Goal: Feedback & Contribution: Leave review/rating

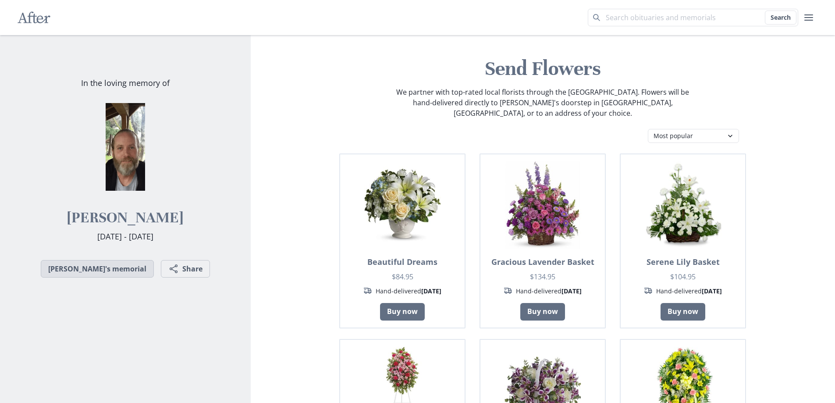
click at [108, 268] on link "[PERSON_NAME]'s memorial" at bounding box center [97, 269] width 113 height 18
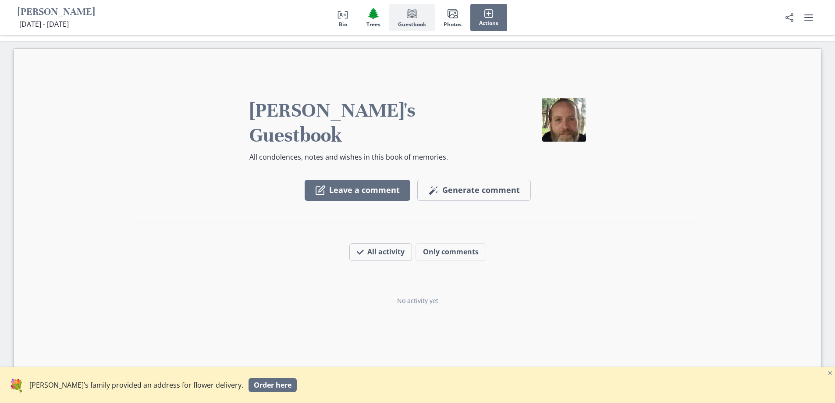
scroll to position [701, 0]
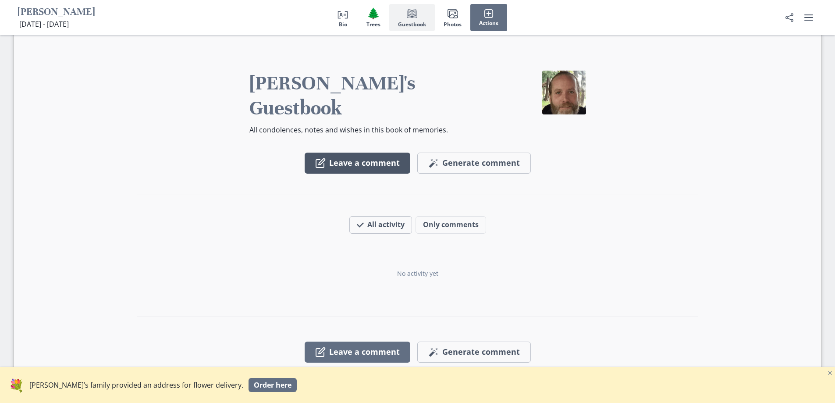
click at [362, 153] on button "Leave a comment" at bounding box center [358, 163] width 106 height 21
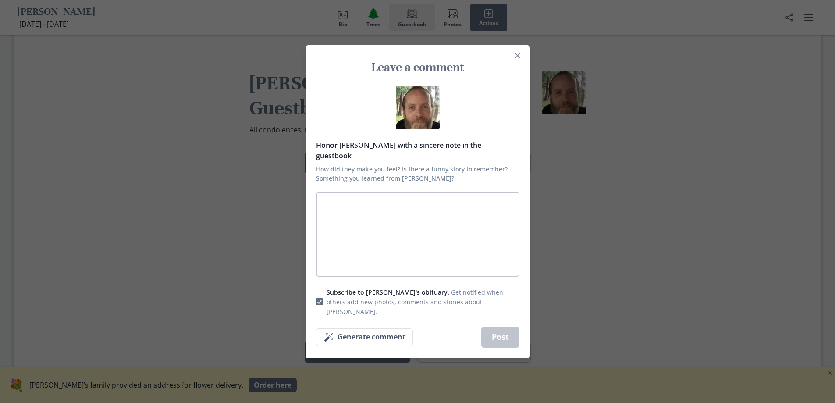
click at [342, 210] on textarea "Honor [PERSON_NAME] with a sincere note in the guestbook How did they make you …" at bounding box center [417, 234] width 203 height 85
type textarea "S"
type textarea "x"
type textarea "St"
type textarea "x"
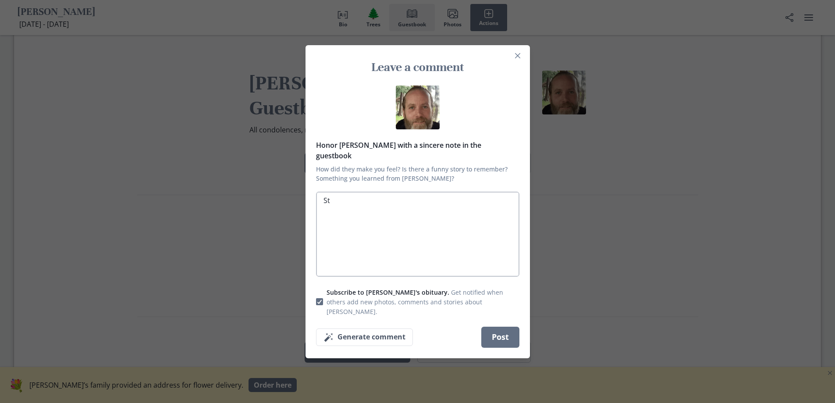
type textarea "Ste"
type textarea "x"
type textarea "Stev"
type textarea "x"
type textarea "[PERSON_NAME]"
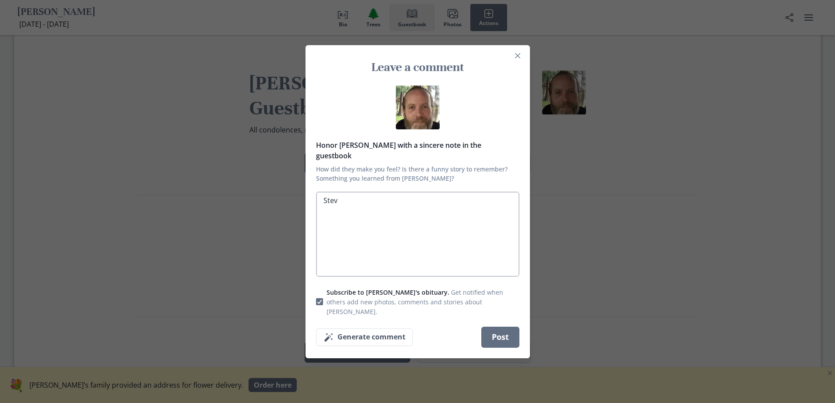
type textarea "x"
type textarea "[PERSON_NAME],"
type textarea "x"
type textarea "[PERSON_NAME],"
type textarea "x"
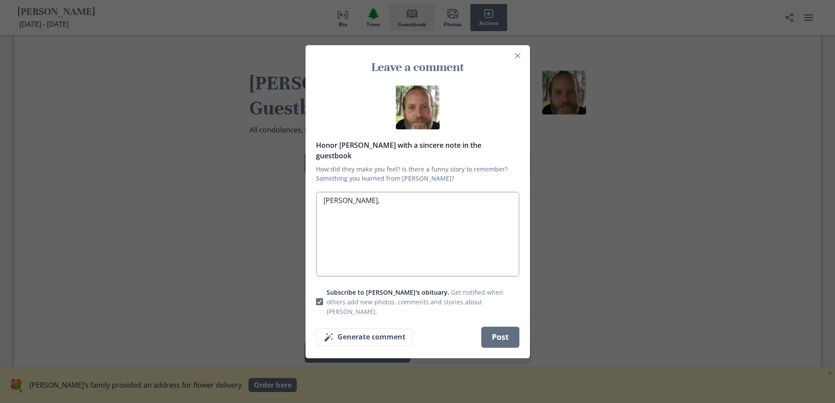
type textarea "[PERSON_NAME], y"
type textarea "x"
type textarea "[PERSON_NAME], yo"
type textarea "x"
type textarea "[PERSON_NAME], you"
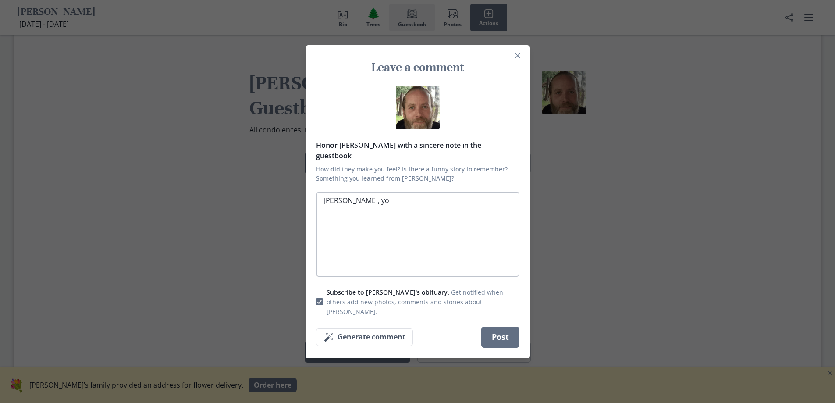
type textarea "x"
type textarea "[PERSON_NAME], you"
type textarea "x"
type textarea "[PERSON_NAME], you a"
type textarea "x"
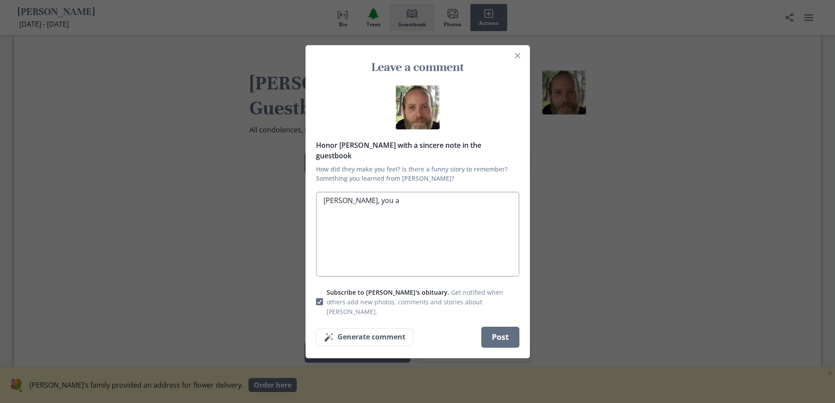
type textarea "[PERSON_NAME], you ar"
type textarea "x"
type textarea "[PERSON_NAME], you are"
type textarea "x"
type textarea "[PERSON_NAME], you are"
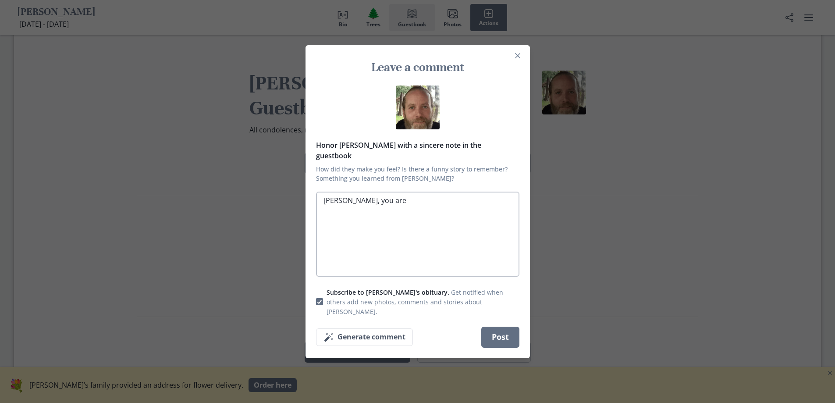
type textarea "x"
type textarea "[PERSON_NAME], you are l"
type textarea "x"
type textarea "[PERSON_NAME], you are lo"
type textarea "x"
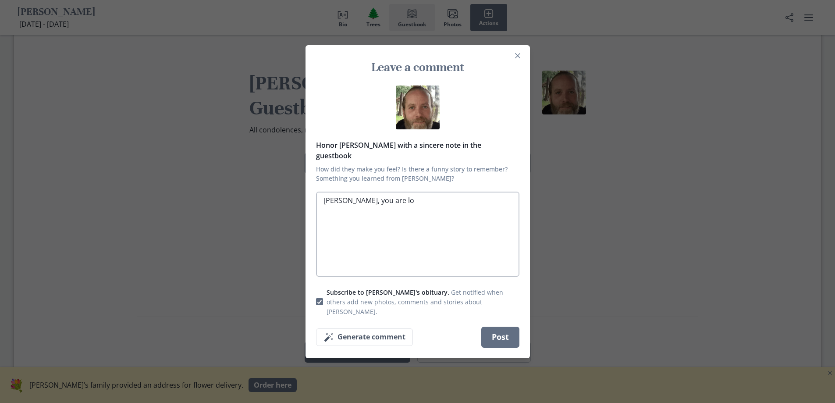
type textarea "[PERSON_NAME], you are lov"
type textarea "x"
type textarea "[PERSON_NAME], you are love"
type textarea "x"
type textarea "[PERSON_NAME], you are loved"
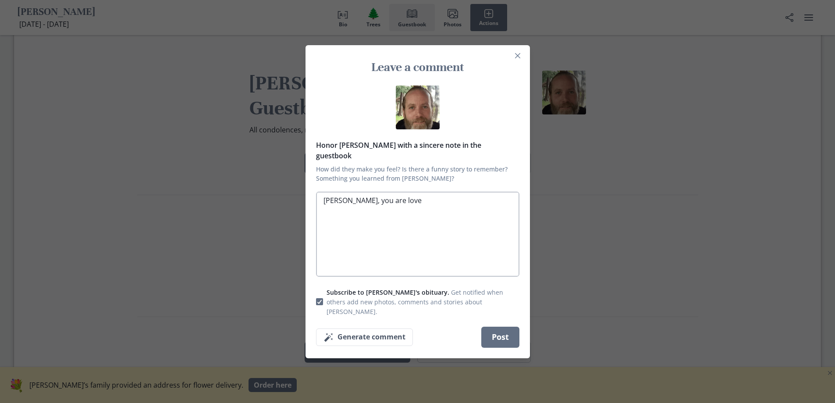
type textarea "x"
type textarea "[PERSON_NAME], you are loved"
type textarea "x"
type textarea "[PERSON_NAME], you are loved a"
type textarea "x"
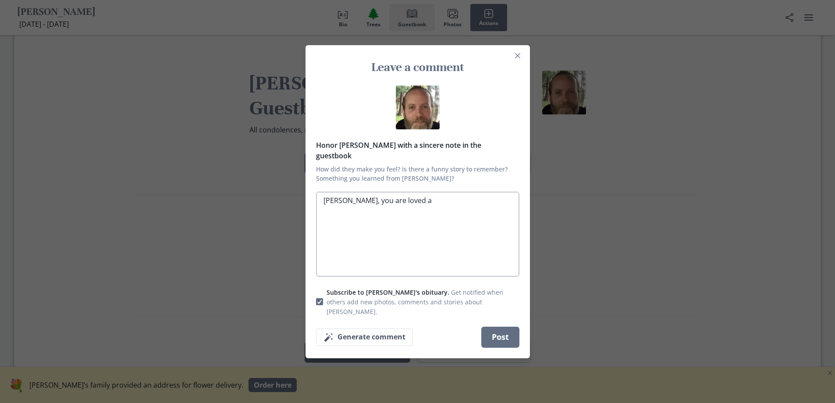
type textarea "[PERSON_NAME], you are loved an"
type textarea "x"
type textarea "[PERSON_NAME], you are loved and"
type textarea "x"
type textarea "[PERSON_NAME], you are loved and"
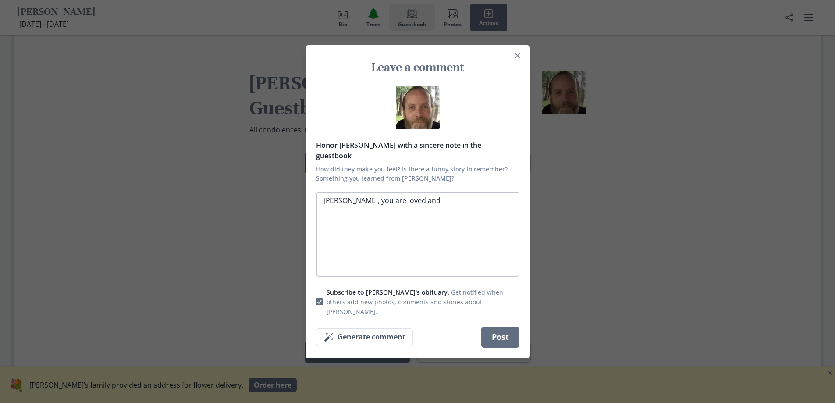
type textarea "x"
type textarea "[PERSON_NAME], you are loved and g"
type textarea "x"
type textarea "[PERSON_NAME], you are loved and gr"
type textarea "x"
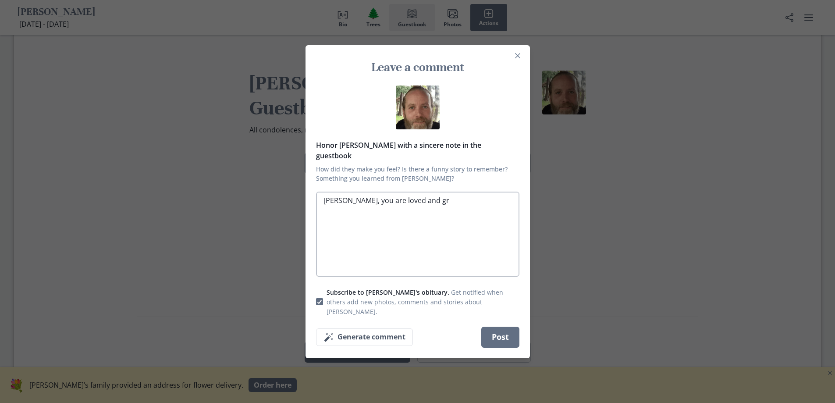
type textarea "[PERSON_NAME], you are loved and gre"
type textarea "x"
type textarea "[PERSON_NAME], you are loved and grea"
type textarea "x"
type textarea "[PERSON_NAME], you are loved and great"
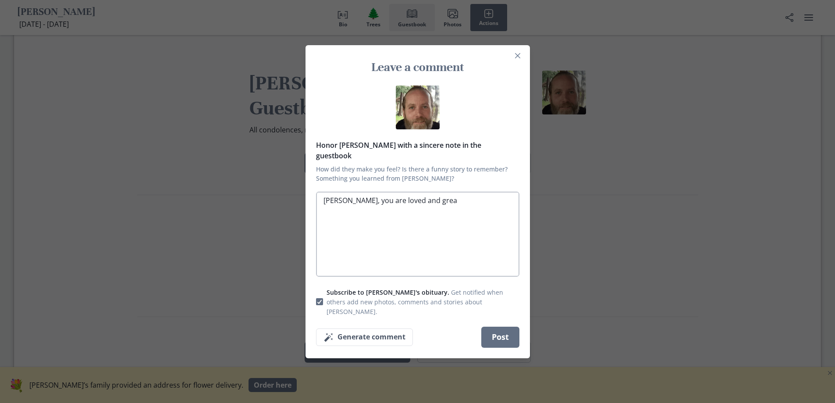
type textarea "x"
type textarea "[PERSON_NAME], you are loved and greatl"
type textarea "x"
type textarea "[PERSON_NAME], you are loved and greatly"
type textarea "x"
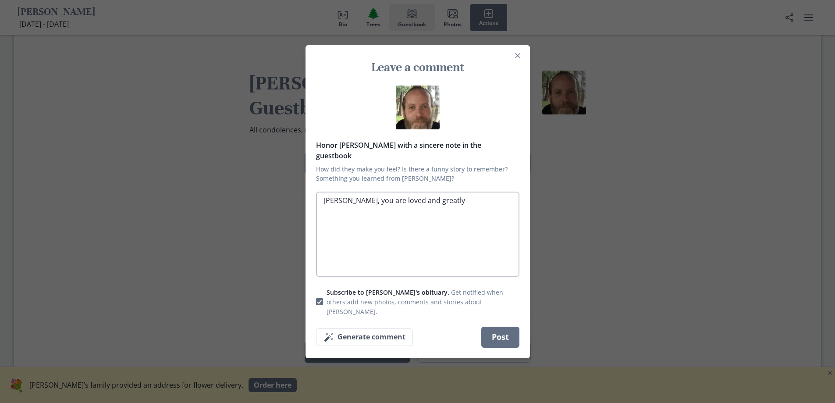
type textarea "[PERSON_NAME], you are loved and greatly"
type textarea "x"
type textarea "[PERSON_NAME], you are loved and greatly m"
type textarea "x"
type textarea "[PERSON_NAME], you are loved and greatly mi"
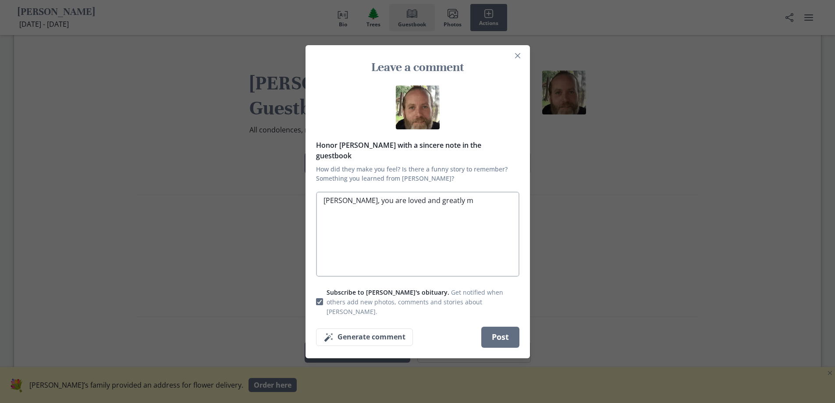
type textarea "x"
type textarea "[PERSON_NAME], you are loved and greatly mis"
type textarea "x"
type textarea "[PERSON_NAME], you are loved and greatly miss"
type textarea "x"
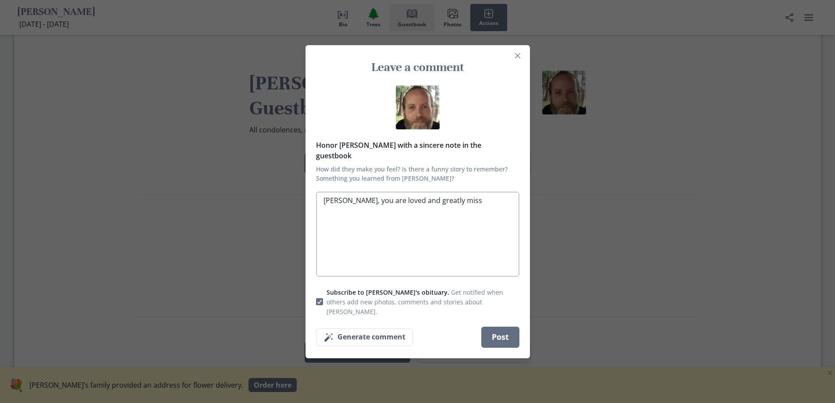
type textarea "[PERSON_NAME], you are loved and greatly misse"
type textarea "x"
type textarea "[PERSON_NAME], you are loved and greatly missed"
type textarea "x"
type textarea "[PERSON_NAME], you are loved and greatly missed,"
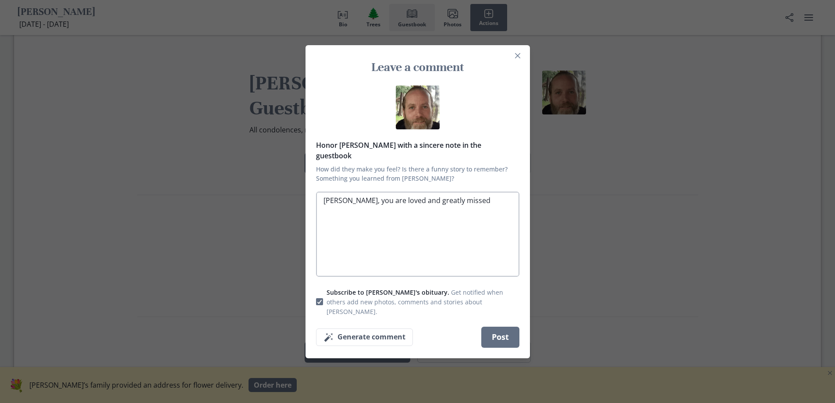
type textarea "x"
type textarea "[PERSON_NAME], you are loved and greatly missed,"
type textarea "x"
type textarea "[PERSON_NAME], you are loved and greatly missed, a"
type textarea "x"
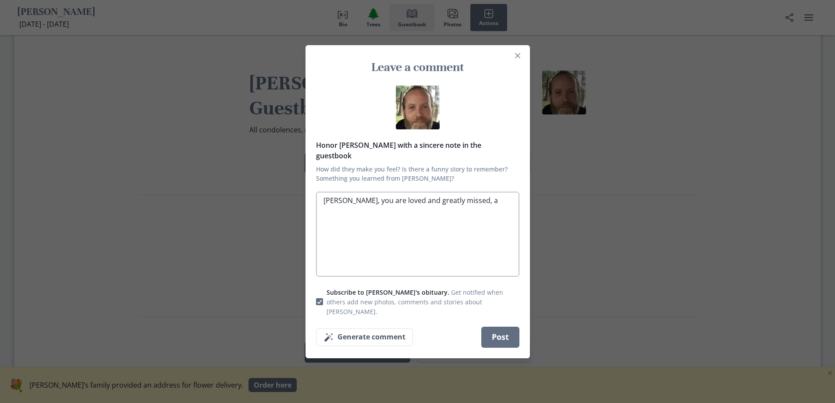
type textarea "[PERSON_NAME], you are loved and greatly missed, an"
type textarea "x"
type textarea "[PERSON_NAME], you are loved and greatly missed, and"
type textarea "x"
type textarea "[PERSON_NAME], you are loved and greatly missed, and"
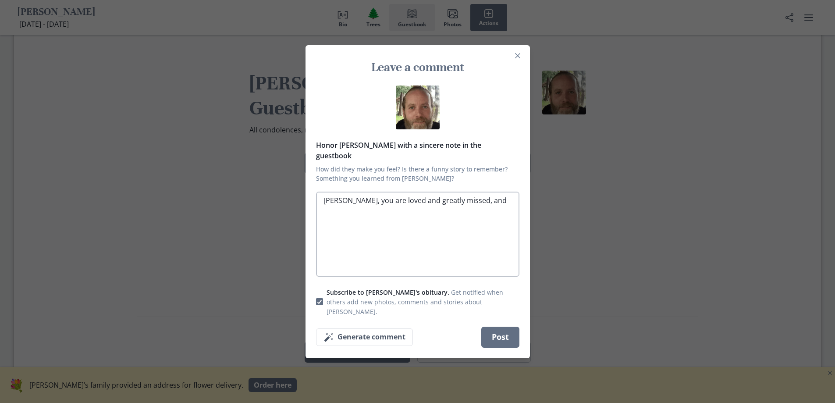
type textarea "x"
type textarea "[PERSON_NAME], you are loved and greatly missed, and w"
type textarea "x"
type textarea "[PERSON_NAME], you are loved and greatly missed, and wi"
type textarea "x"
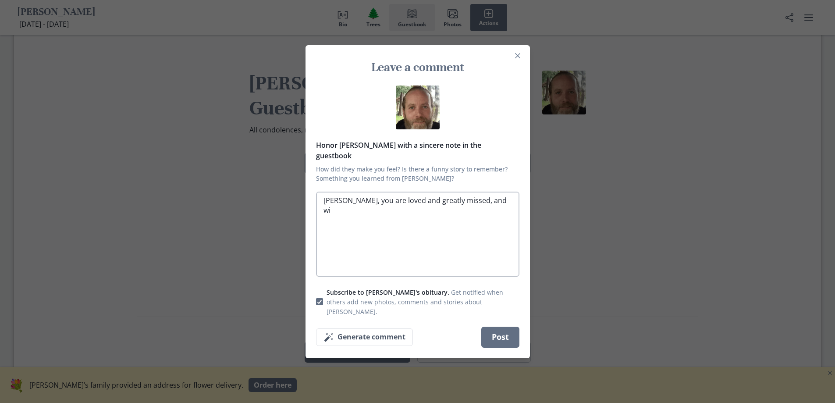
type textarea "[PERSON_NAME], you are loved and greatly missed, and wil"
type textarea "x"
type textarea "[PERSON_NAME], you are loved and greatly missed, and will"
type textarea "x"
type textarea "[PERSON_NAME], you are loved and greatly missed, and will"
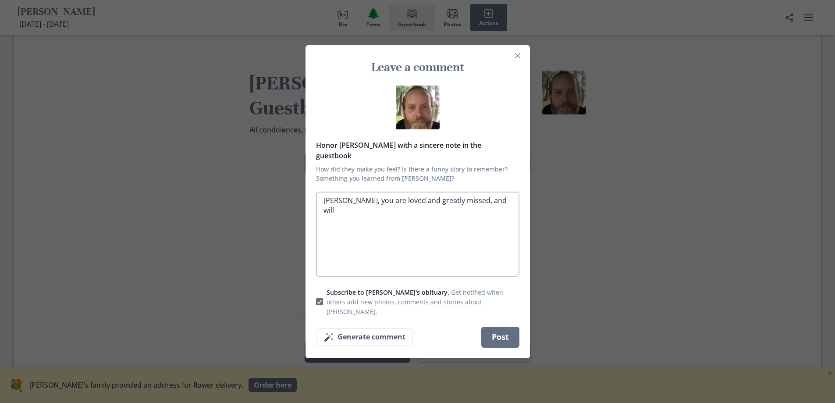
type textarea "x"
type textarea "[PERSON_NAME], you are loved and greatly missed, and will n"
type textarea "x"
type textarea "[PERSON_NAME], you are loved and greatly missed, and will ne"
type textarea "x"
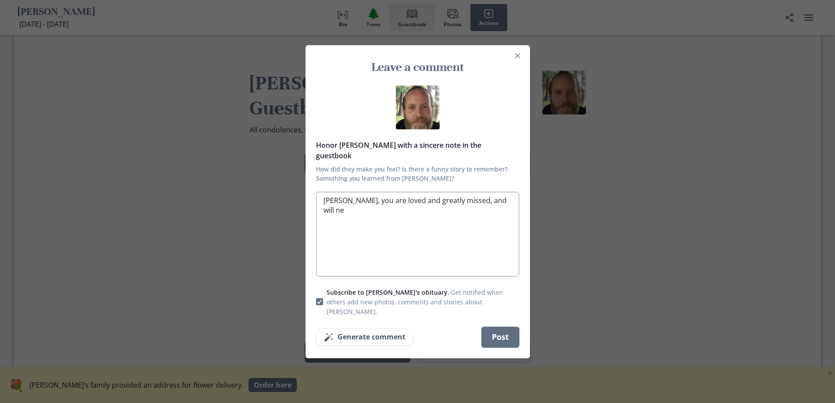
type textarea "[PERSON_NAME], you are loved and greatly missed, and will nev"
type textarea "x"
type textarea "[PERSON_NAME], you are loved and greatly missed, and will neve"
type textarea "x"
type textarea "[PERSON_NAME], you are loved and greatly missed, and will never"
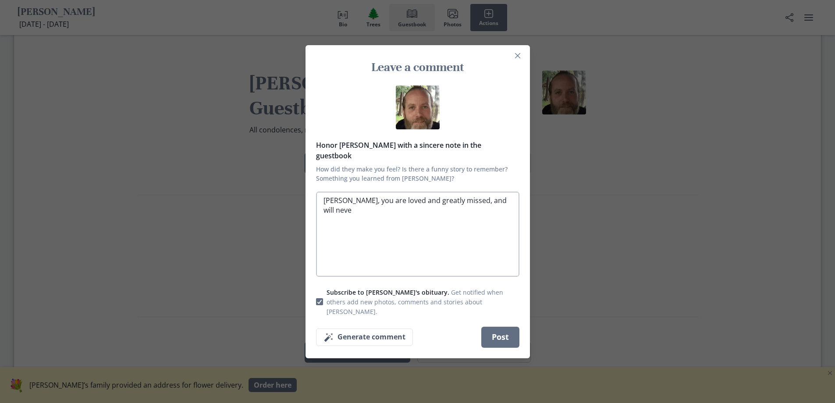
type textarea "x"
type textarea "[PERSON_NAME], you are loved and greatly missed, and will never"
type textarea "x"
type textarea "[PERSON_NAME], you are loved and greatly missed, and will never b"
type textarea "x"
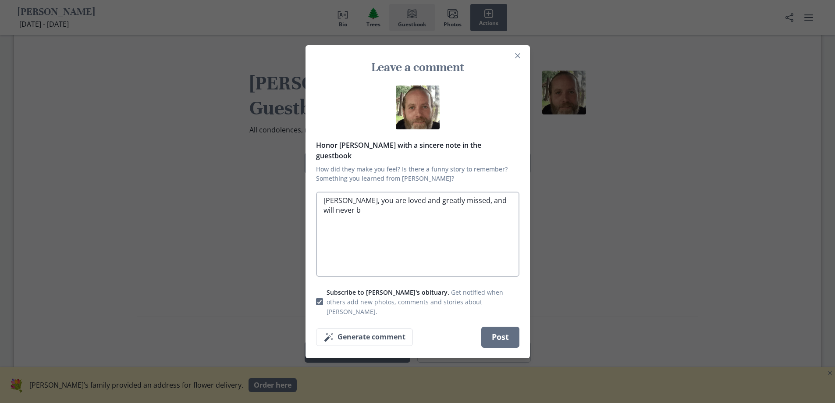
type textarea "[PERSON_NAME], you are loved and greatly missed, and will never be"
type textarea "x"
type textarea "[PERSON_NAME], you are loved and greatly missed, and will never be"
type textarea "x"
type textarea "[PERSON_NAME], you are loved and greatly missed, and will never be f"
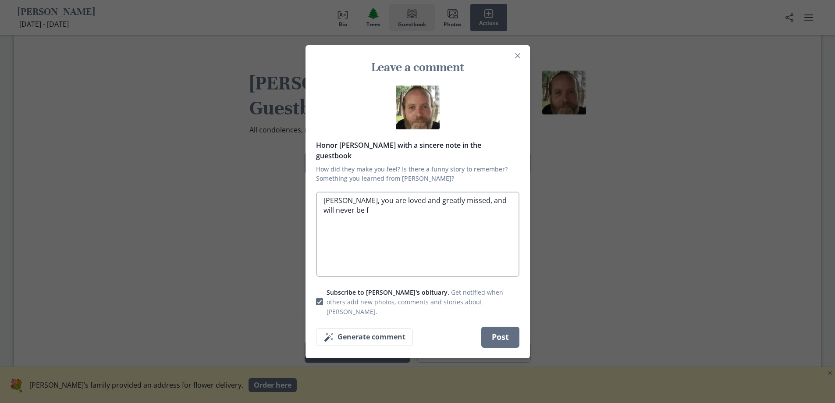
type textarea "x"
type textarea "[PERSON_NAME], you are loved and greatly missed, and will never be fo"
type textarea "x"
type textarea "[PERSON_NAME], you are loved and greatly missed, and will never be for"
type textarea "x"
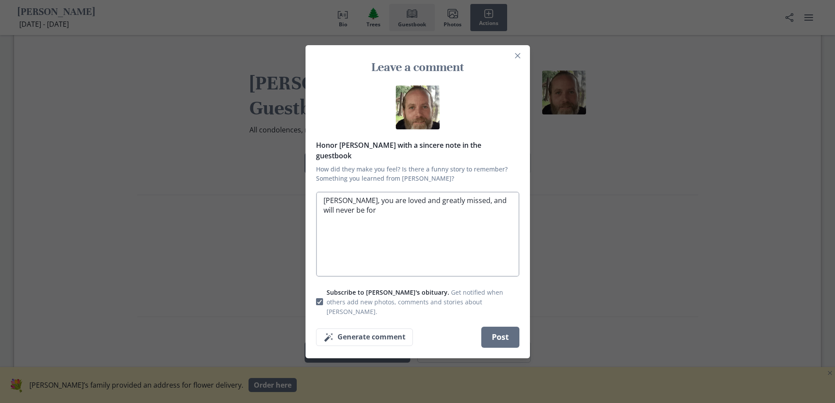
type textarea "[PERSON_NAME], you are loved and greatly missed, and will never be forg"
type textarea "x"
type textarea "[PERSON_NAME], you are loved and greatly missed, and will never be forgo"
type textarea "x"
type textarea "[PERSON_NAME], you are loved and greatly missed, and will never be forgot"
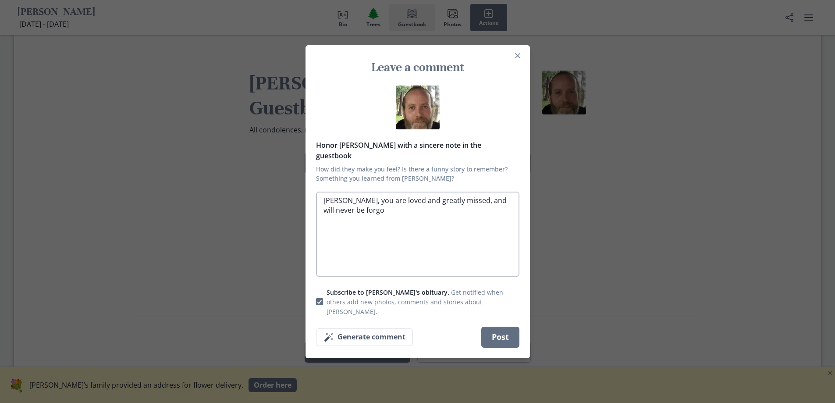
type textarea "x"
type textarea "[PERSON_NAME], you are loved and greatly missed, and will never be forgott"
type textarea "x"
type textarea "[PERSON_NAME], you are loved and greatly missed, and will never be forgotte"
type textarea "x"
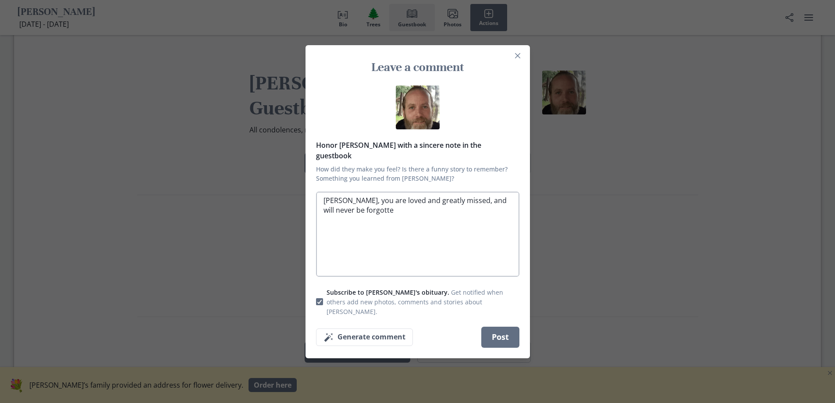
type textarea "[PERSON_NAME], you are loved and greatly missed, and will never be forgotten"
type textarea "x"
type textarea "[PERSON_NAME], you are loved and greatly missed, and will never be forgotten."
type textarea "x"
type textarea "[PERSON_NAME], you are loved and greatly missed, and will never be forgotten."
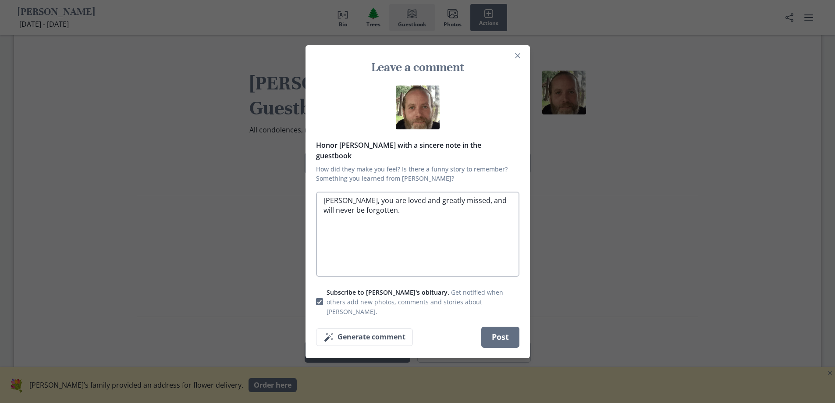
type textarea "x"
type textarea "[PERSON_NAME], you are loved and greatly missed, and will never be forgotten."
type textarea "x"
type textarea "[PERSON_NAME], you are loved and greatly missed, and will never be forgotten. Y"
type textarea "x"
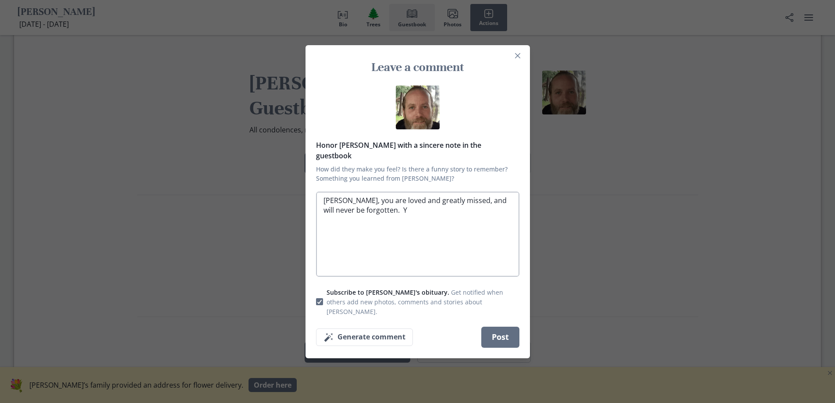
type textarea "[PERSON_NAME], you are loved and greatly missed, and will never be forgotten. Yo"
type textarea "x"
type textarea "[PERSON_NAME], you are loved and greatly missed, and will never be forgotten. Y…"
type textarea "x"
type textarea "[PERSON_NAME], you are loved and greatly missed, and will never be forgotten. Y…"
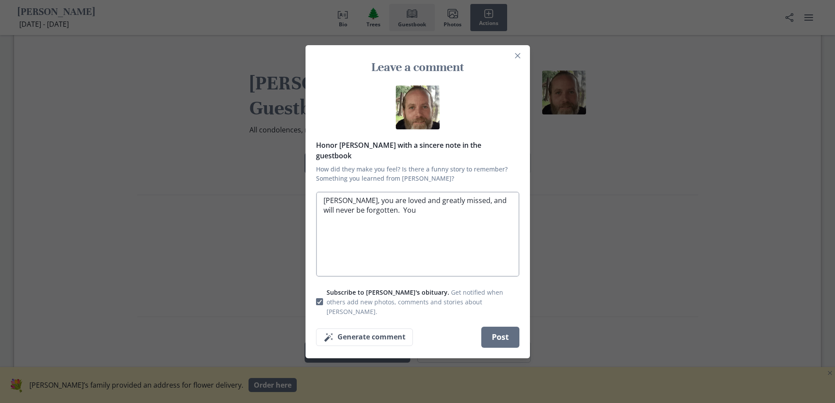
type textarea "x"
type textarea "[PERSON_NAME], you are loved and greatly missed, and will never be forgotten. Y…"
type textarea "x"
type textarea "[PERSON_NAME], you are loved and greatly missed, and will never be forgotten. Y…"
type textarea "x"
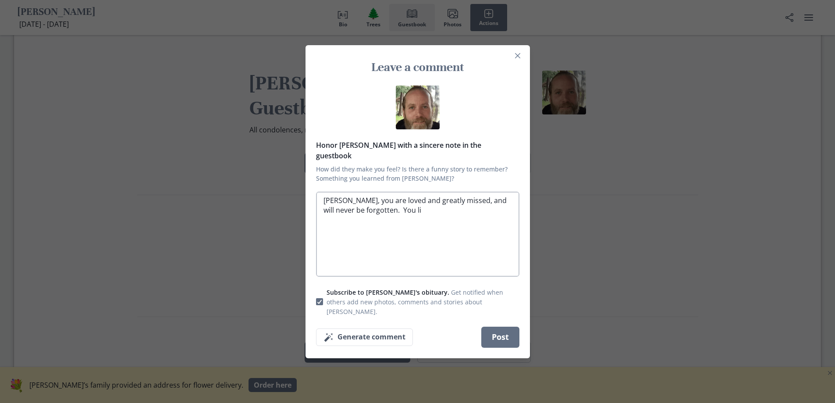
type textarea "[PERSON_NAME], you are loved and greatly missed, and will never be forgotten. Y…"
type textarea "x"
type textarea "[PERSON_NAME], you are loved and greatly missed, and will never be forgotten. Y…"
type textarea "x"
type textarea "[PERSON_NAME], you are loved and greatly missed, and will never be forgotten. Y…"
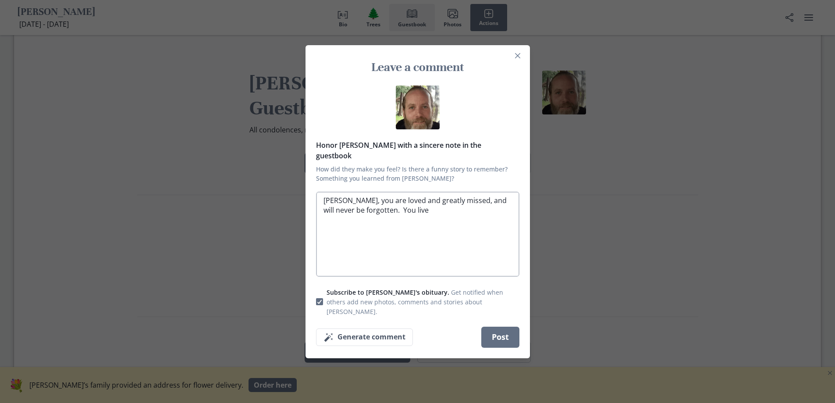
type textarea "x"
type textarea "[PERSON_NAME], you are loved and greatly missed, and will never be forgotten. Y…"
type textarea "x"
type textarea "[PERSON_NAME], you are loved and greatly missed, and will never be forgotten. Y…"
type textarea "x"
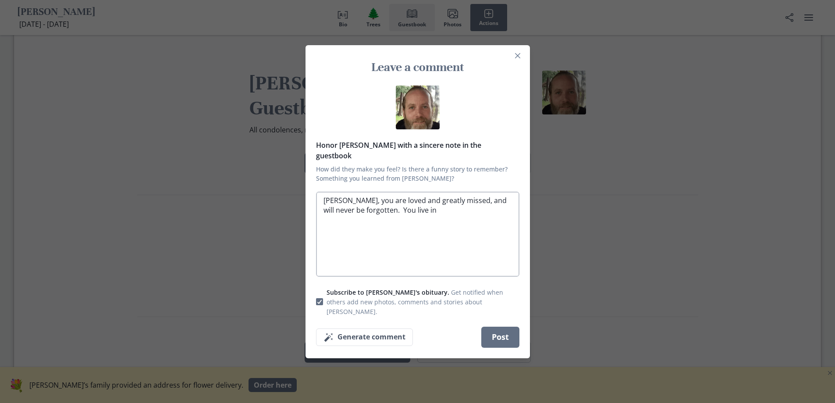
type textarea "[PERSON_NAME], you are loved and greatly missed, and will never be forgotten. Y…"
type textarea "x"
type textarea "[PERSON_NAME], you are loved and greatly missed, and will never be forgotten. Y…"
type textarea "x"
type textarea "[PERSON_NAME], you are loved and greatly missed, and will never be forgotten. Y…"
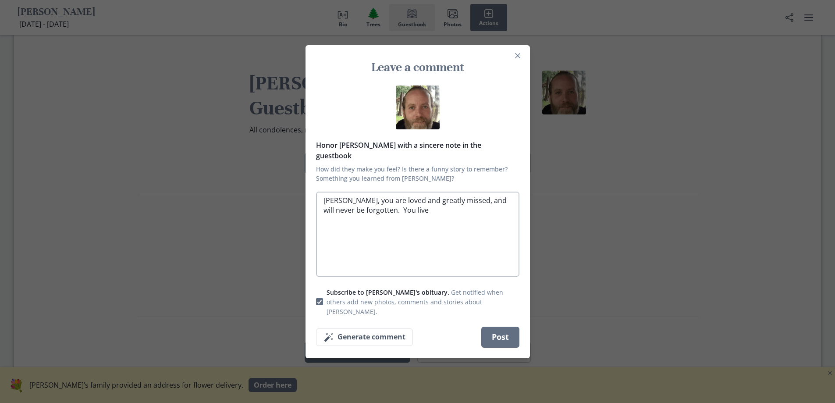
type textarea "x"
type textarea "[PERSON_NAME], you are loved and greatly missed, and will never be forgotten. Y…"
type textarea "x"
type textarea "[PERSON_NAME], you are loved and greatly missed, and will never be forgotten. Y…"
type textarea "x"
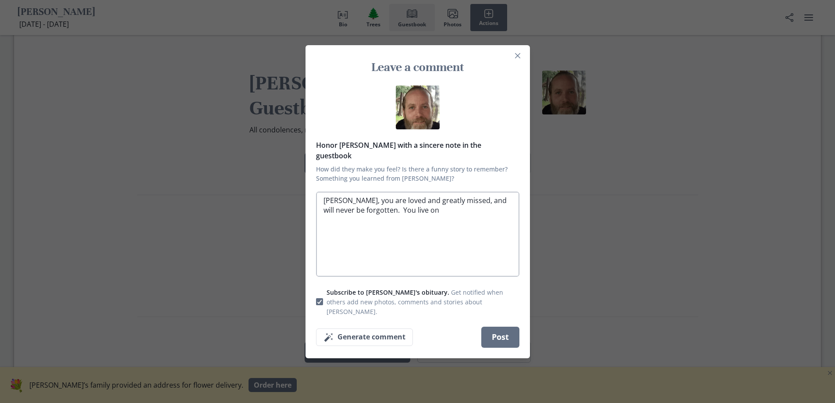
type textarea "[PERSON_NAME], you are loved and greatly missed, and will never be forgotten. Y…"
type textarea "x"
type textarea "[PERSON_NAME], you are loved and greatly missed, and will never be forgotten. Y…"
type textarea "x"
type textarea "[PERSON_NAME], you are loved and greatly missed, and will never be forgotten. Y…"
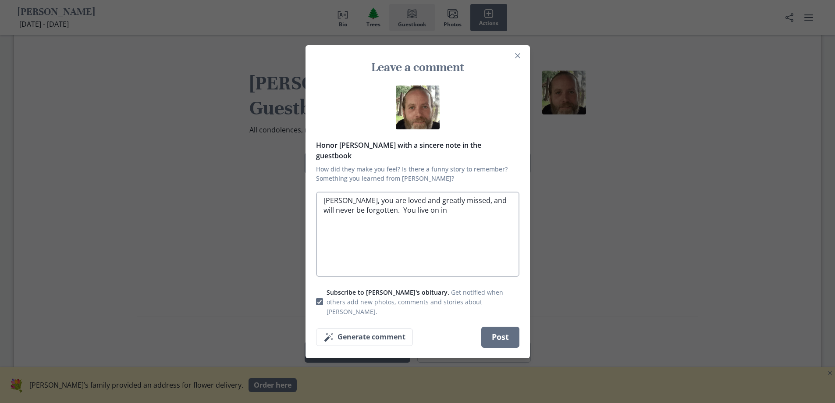
type textarea "x"
type textarea "[PERSON_NAME], you are loved and greatly missed, and will never be forgotten. Y…"
type textarea "x"
type textarea "[PERSON_NAME], you are loved and greatly missed, and will never be forgotten. Y…"
type textarea "x"
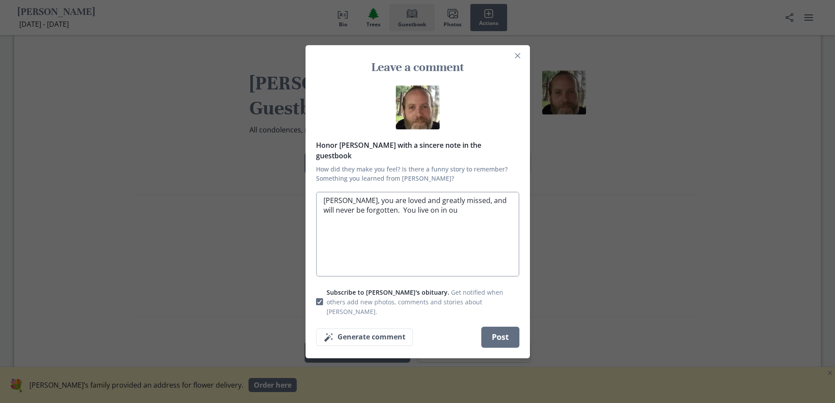
type textarea "[PERSON_NAME], you are loved and greatly missed, and will never be forgotten. Y…"
type textarea "x"
type textarea "[PERSON_NAME], you are loved and greatly missed, and will never be forgotten. Y…"
type textarea "x"
type textarea "[PERSON_NAME], you are loved and greatly missed, and will never be forgotten. Y…"
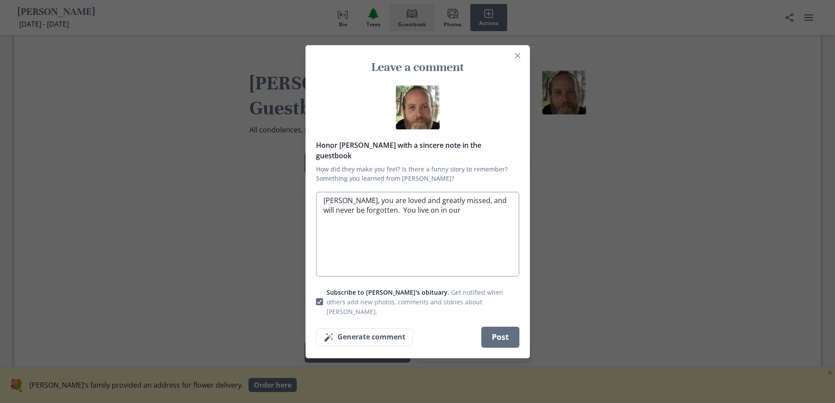
type textarea "x"
type textarea "[PERSON_NAME], you are loved and greatly missed, and will never be forgotten. Y…"
type textarea "x"
type textarea "[PERSON_NAME], you are loved and greatly missed, and will never be forgotten. Y…"
type textarea "x"
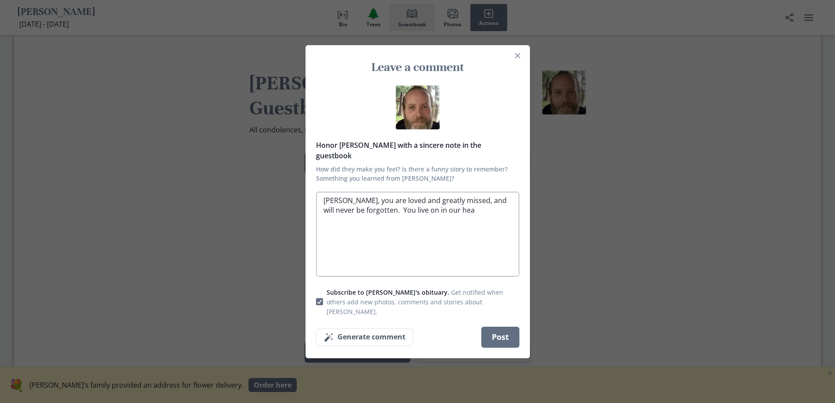
type textarea "[PERSON_NAME], you are loved and greatly missed, and will never be forgotten. Y…"
type textarea "x"
type textarea "[PERSON_NAME], you are loved and greatly missed, and will never be forgotten. Y…"
type textarea "x"
type textarea "[PERSON_NAME], you are loved and greatly missed, and will never be forgotten. Y…"
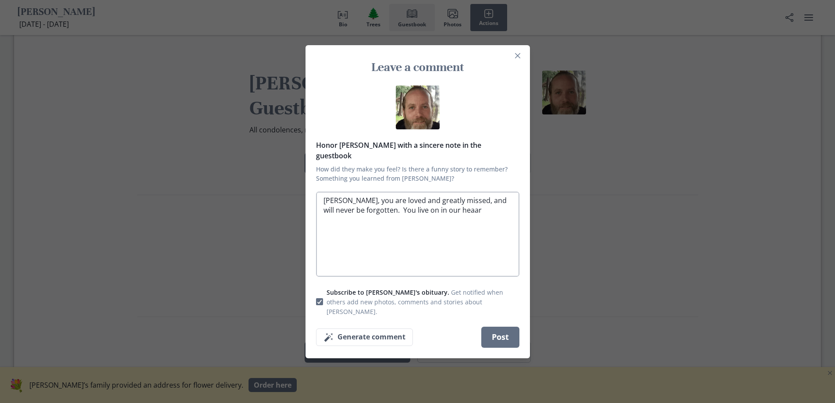
type textarea "x"
click at [502, 327] on button "Post" at bounding box center [500, 337] width 38 height 21
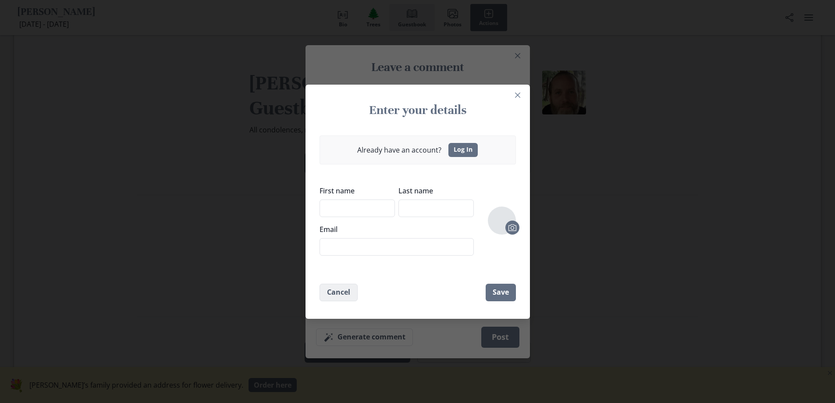
click at [347, 290] on button "Cancel" at bounding box center [339, 293] width 38 height 18
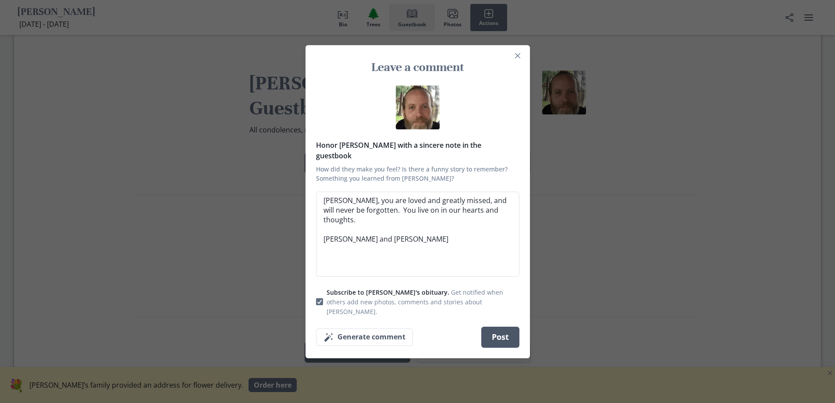
click at [504, 327] on button "Post" at bounding box center [500, 337] width 38 height 21
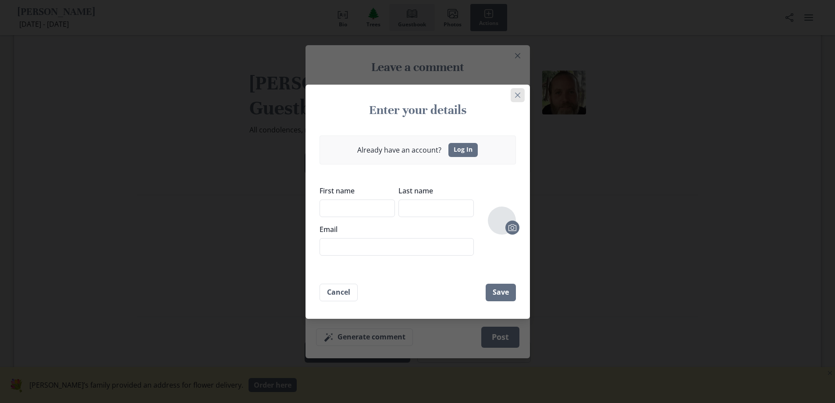
click at [520, 93] on icon "Close" at bounding box center [517, 95] width 5 height 5
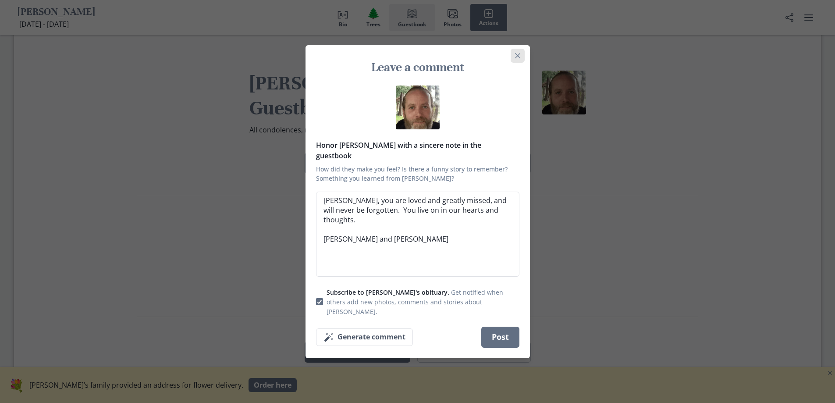
click at [520, 58] on icon "Close" at bounding box center [517, 55] width 5 height 5
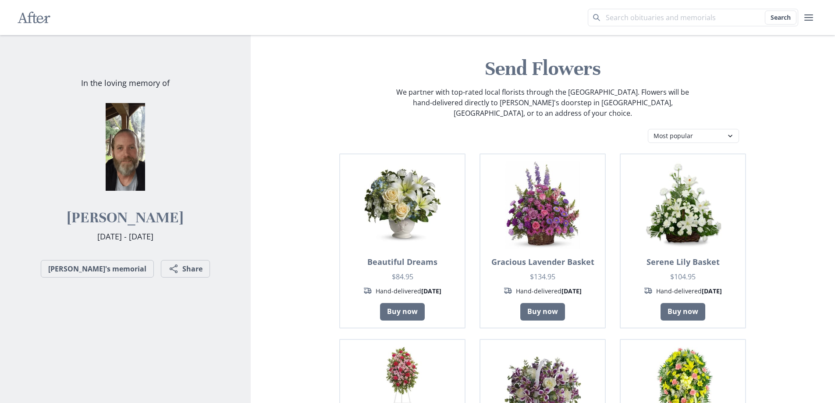
click at [125, 148] on img at bounding box center [126, 147] width 88 height 88
